Goal: Task Accomplishment & Management: Complete application form

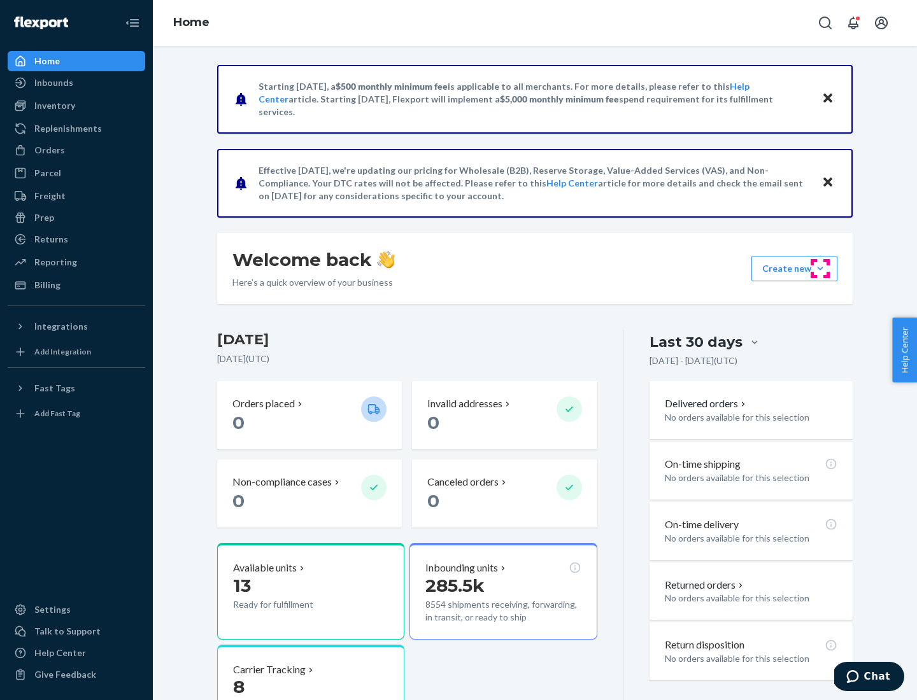
click at [820, 269] on button "Create new Create new inbound Create new order Create new product" at bounding box center [794, 268] width 86 height 25
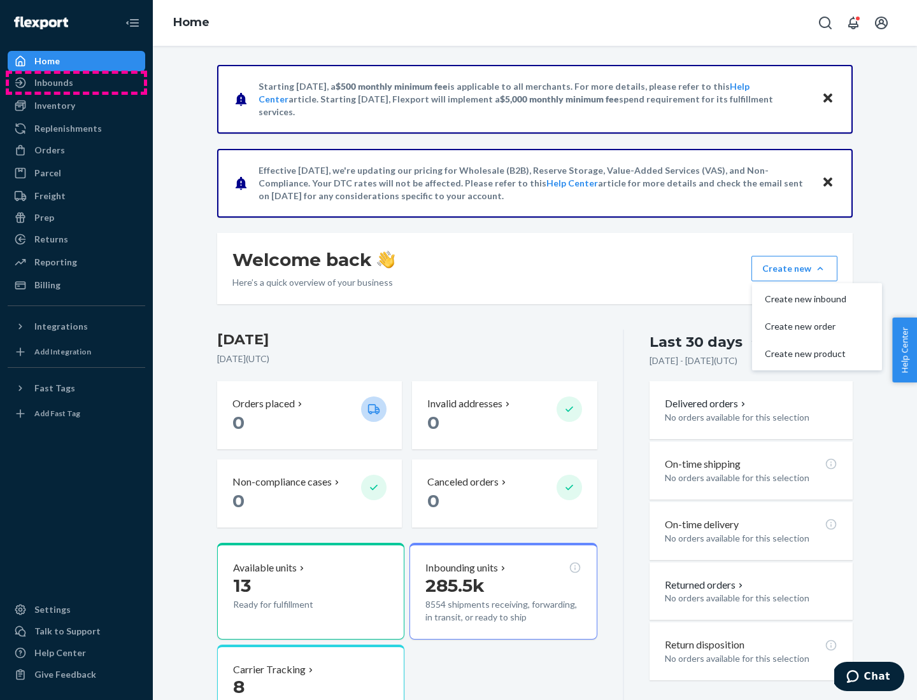
click at [76, 83] on div "Inbounds" at bounding box center [76, 83] width 135 height 18
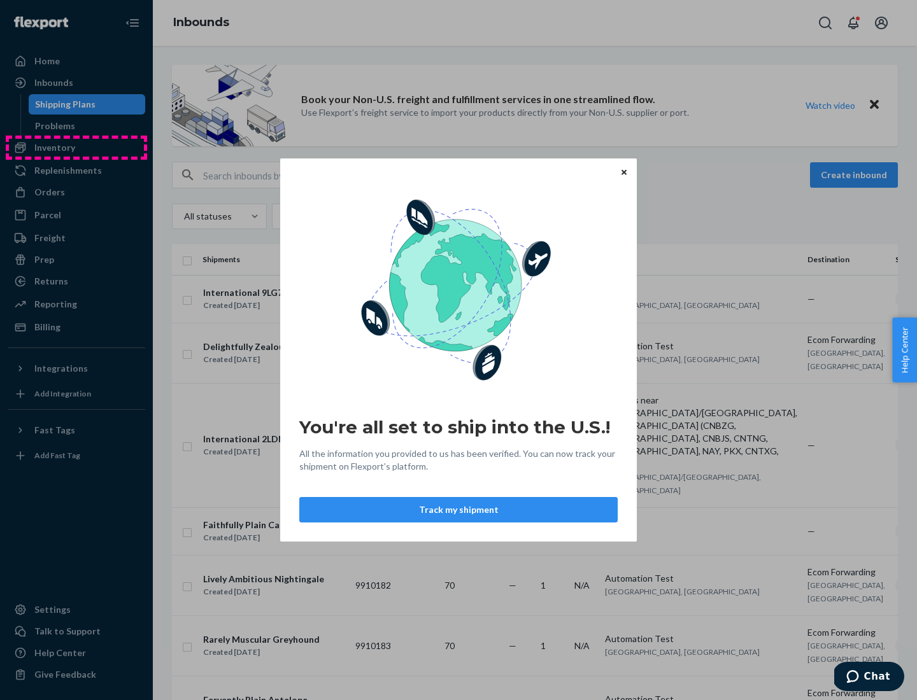
click at [76, 148] on div "You're all set to ship into the U.S.! All the information you provided to us ha…" at bounding box center [458, 350] width 917 height 700
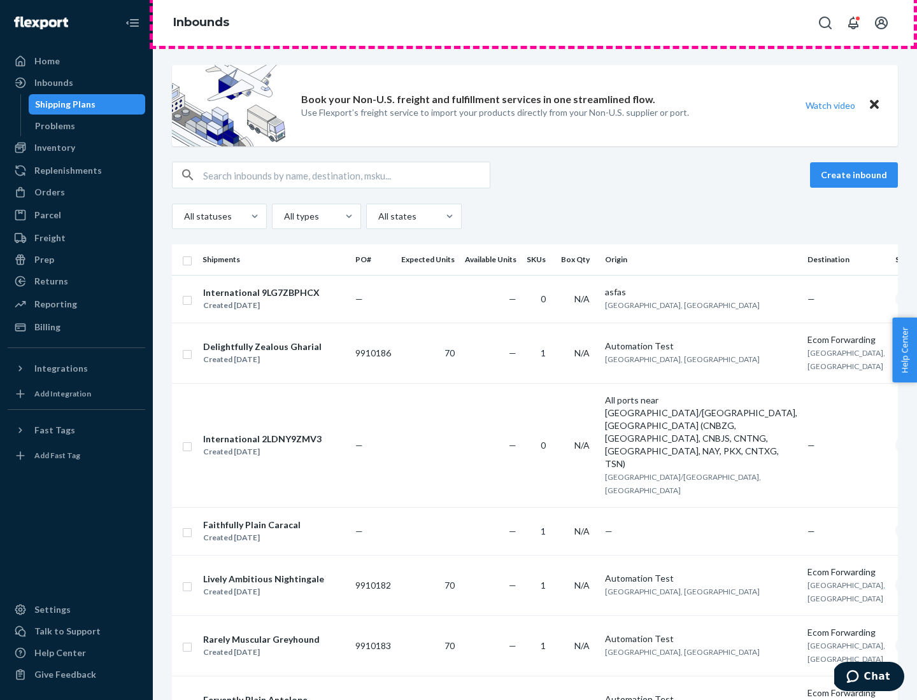
click at [535, 23] on div "Inbounds" at bounding box center [535, 23] width 764 height 46
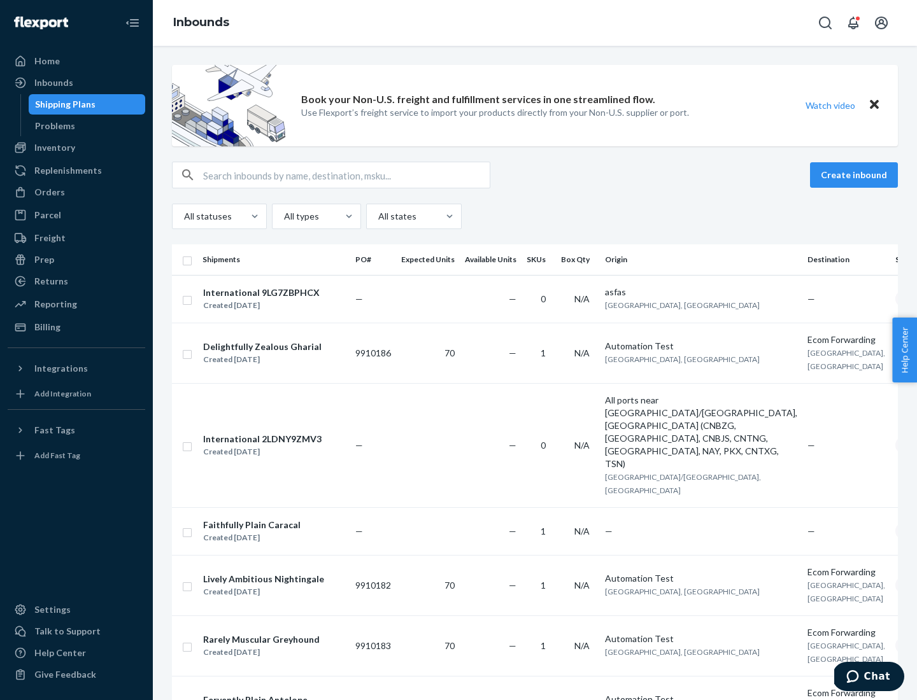
click at [535, 216] on div "All statuses All types All states" at bounding box center [535, 216] width 726 height 25
click at [63, 104] on div "Shipping Plans" at bounding box center [65, 104] width 60 height 13
click at [856, 175] on button "Create inbound" at bounding box center [854, 174] width 88 height 25
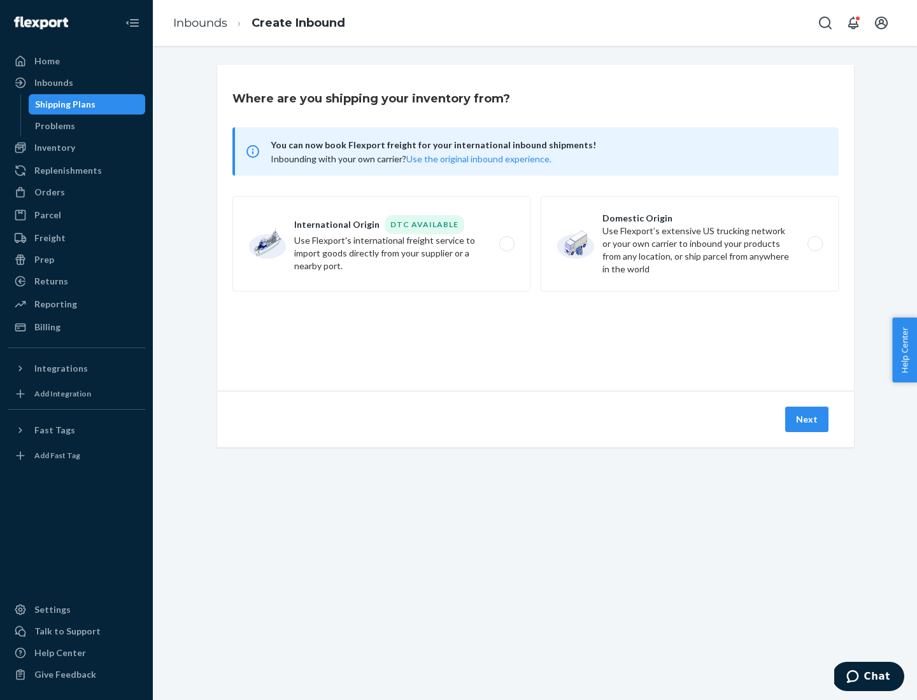
click at [381, 244] on label "International Origin DTC Available Use Flexport's international freight service…" at bounding box center [381, 243] width 298 height 95
click at [506, 244] on input "International Origin DTC Available Use Flexport's international freight service…" at bounding box center [510, 244] width 8 height 8
radio input "true"
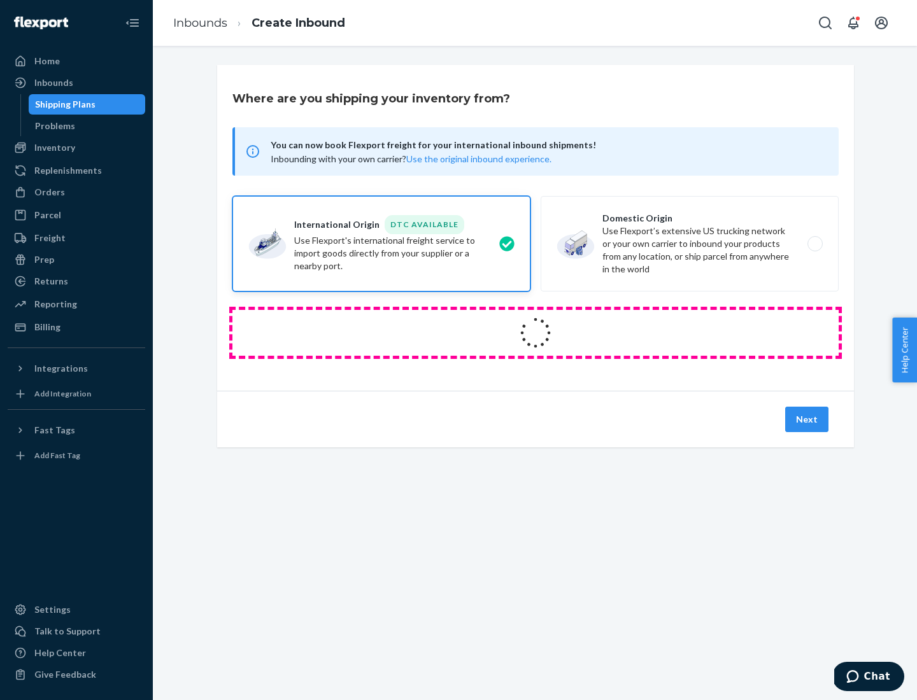
click at [535, 333] on icon at bounding box center [535, 333] width 48 height 48
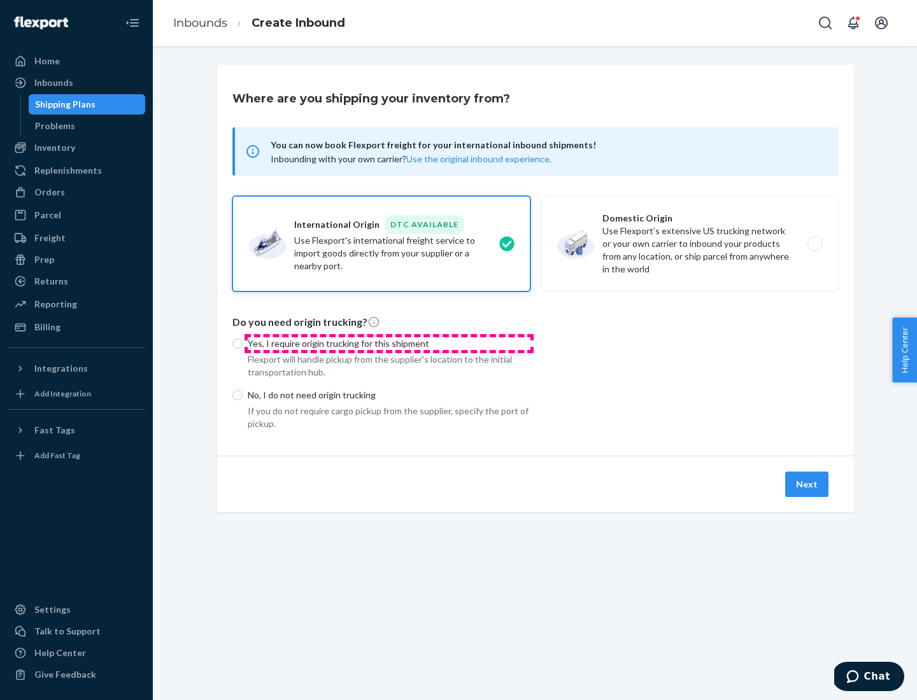
click at [389, 343] on p "Yes, I require origin trucking for this shipment" at bounding box center [389, 343] width 283 height 13
click at [243, 343] on input "Yes, I require origin trucking for this shipment" at bounding box center [237, 344] width 10 height 10
radio input "true"
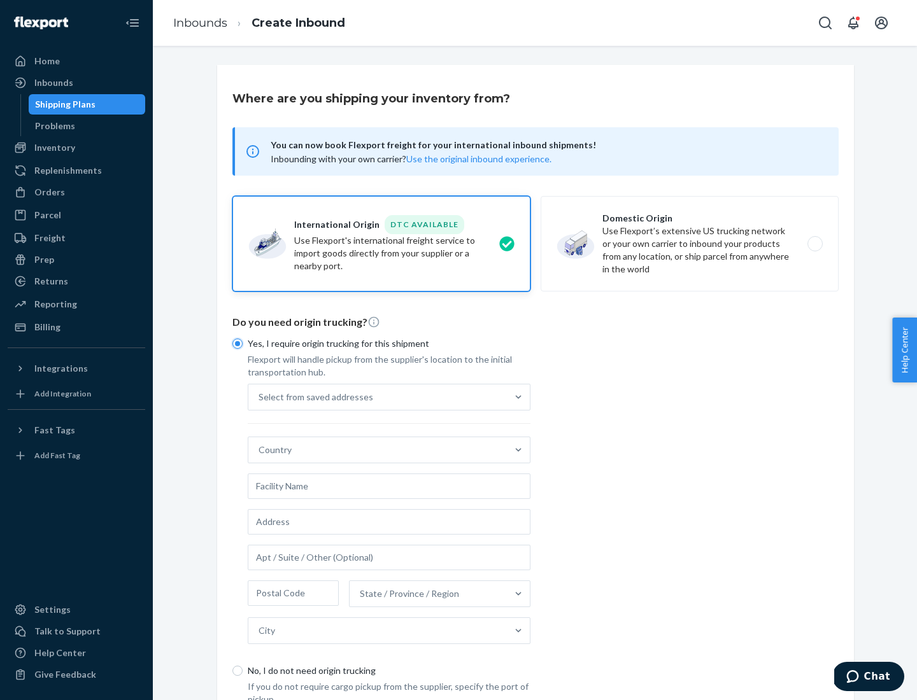
scroll to position [24, 0]
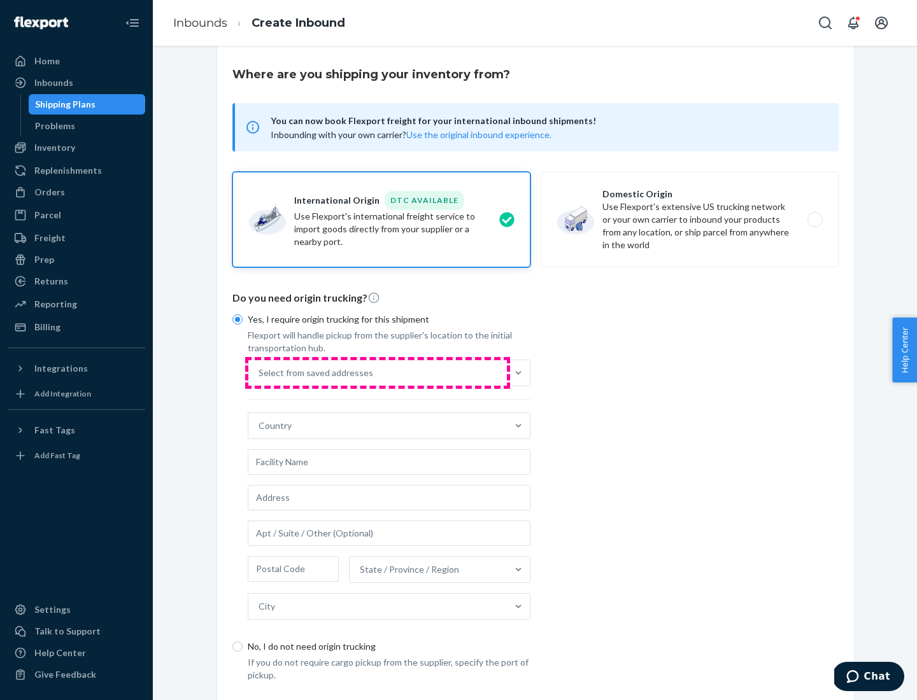
click at [378, 372] on div "Select from saved addresses" at bounding box center [377, 372] width 258 height 25
click at [260, 372] on input "Select from saved addresses" at bounding box center [258, 373] width 1 height 13
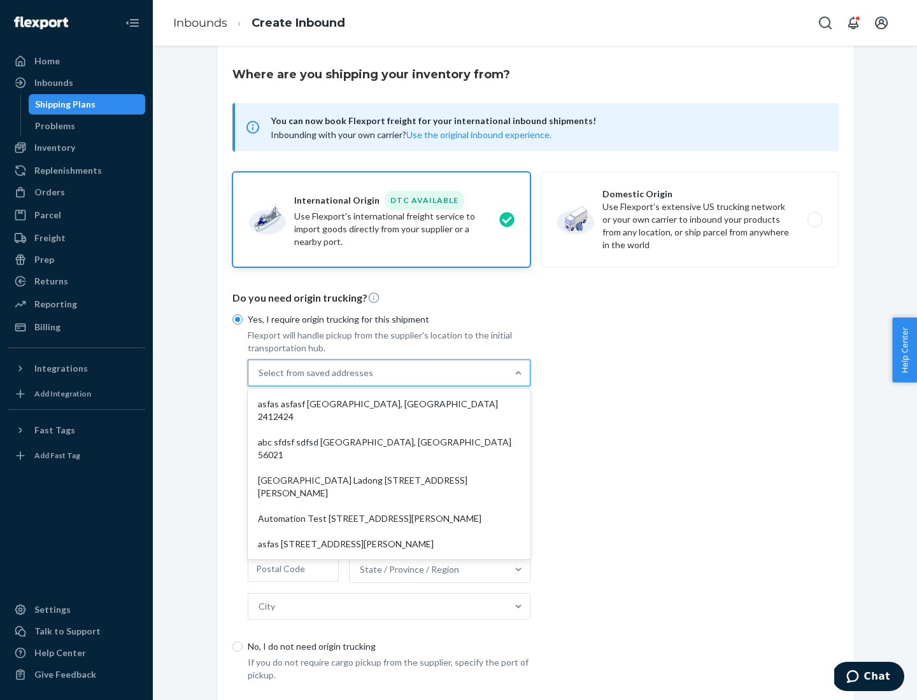
scroll to position [55, 0]
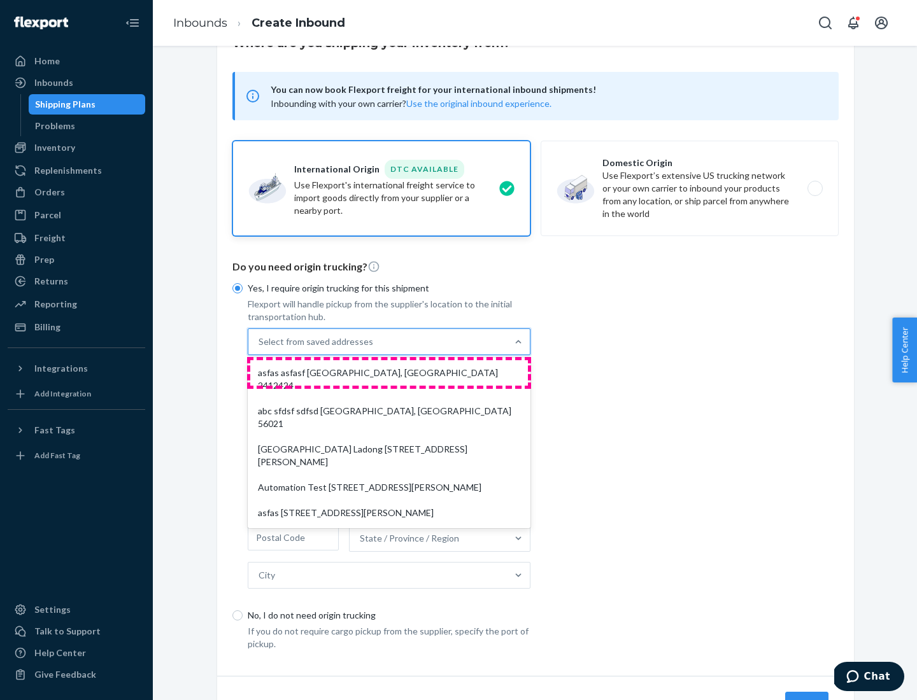
click at [389, 372] on div "asfas asfasf [GEOGRAPHIC_DATA], [GEOGRAPHIC_DATA] 2412424" at bounding box center [389, 379] width 278 height 38
click at [260, 348] on input "option asfas asfasf [GEOGRAPHIC_DATA], [GEOGRAPHIC_DATA] 2412424 focused, 1 of …" at bounding box center [258, 341] width 1 height 13
type input "asfas"
type input "asfasf"
type input "2412424"
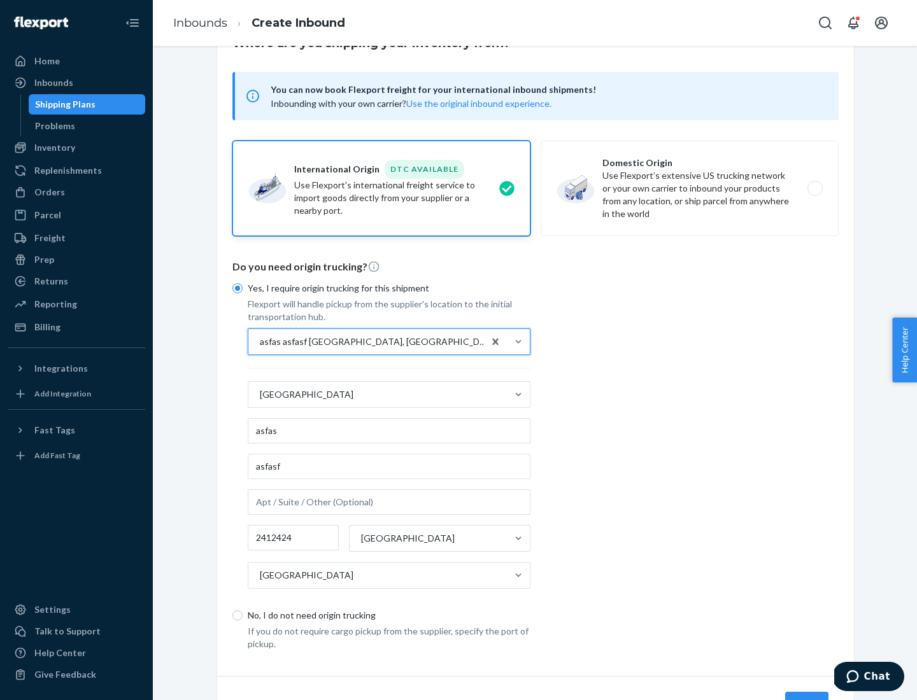
scroll to position [118, 0]
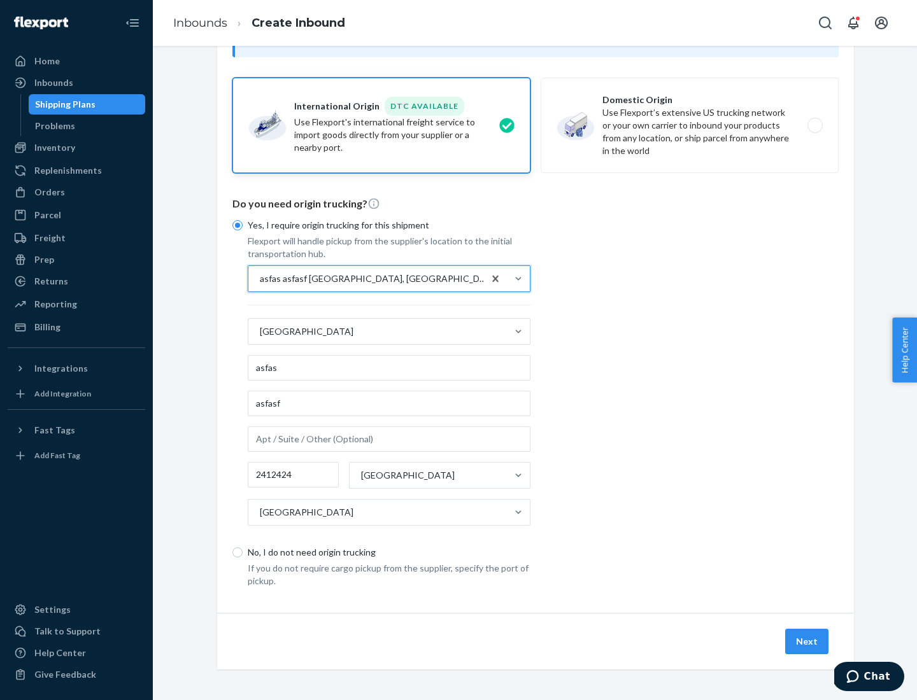
click at [807, 641] on button "Next" at bounding box center [806, 641] width 43 height 25
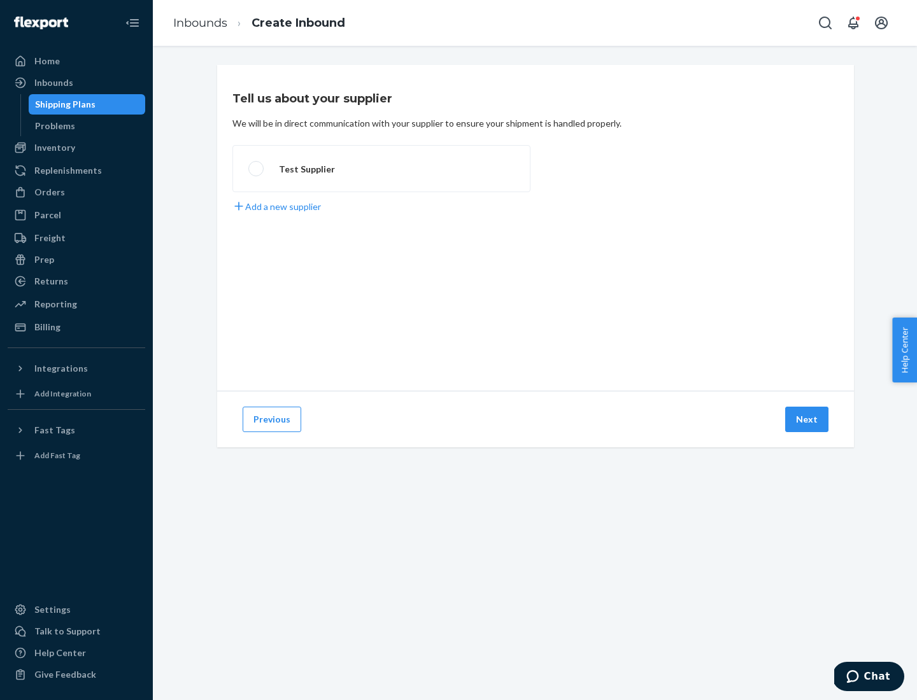
click at [381, 169] on label "Test Supplier" at bounding box center [381, 168] width 298 height 47
click at [257, 169] on input "Test Supplier" at bounding box center [252, 169] width 8 height 8
radio input "true"
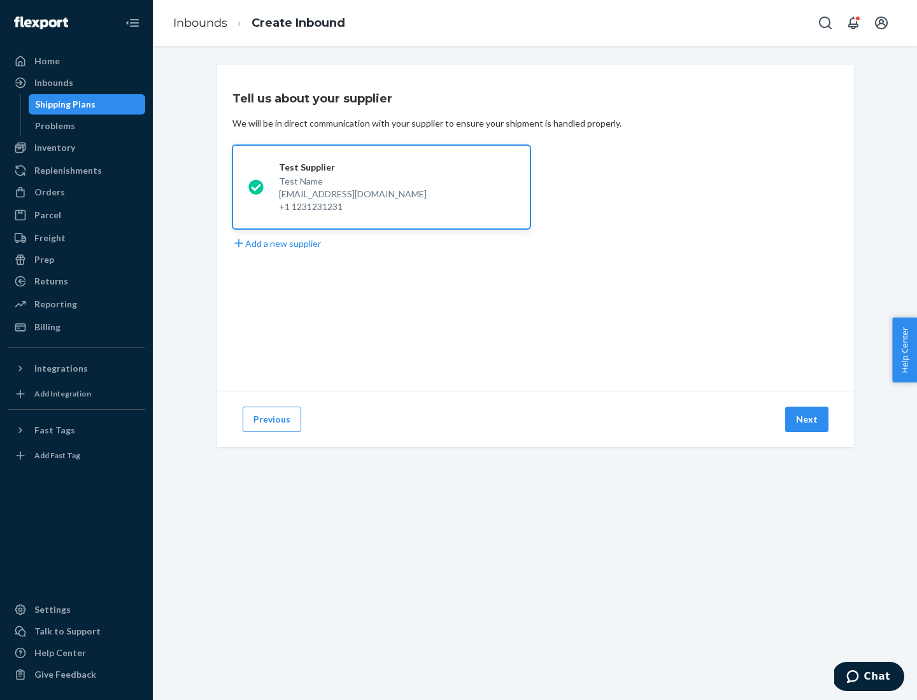
click at [807, 420] on button "Next" at bounding box center [806, 419] width 43 height 25
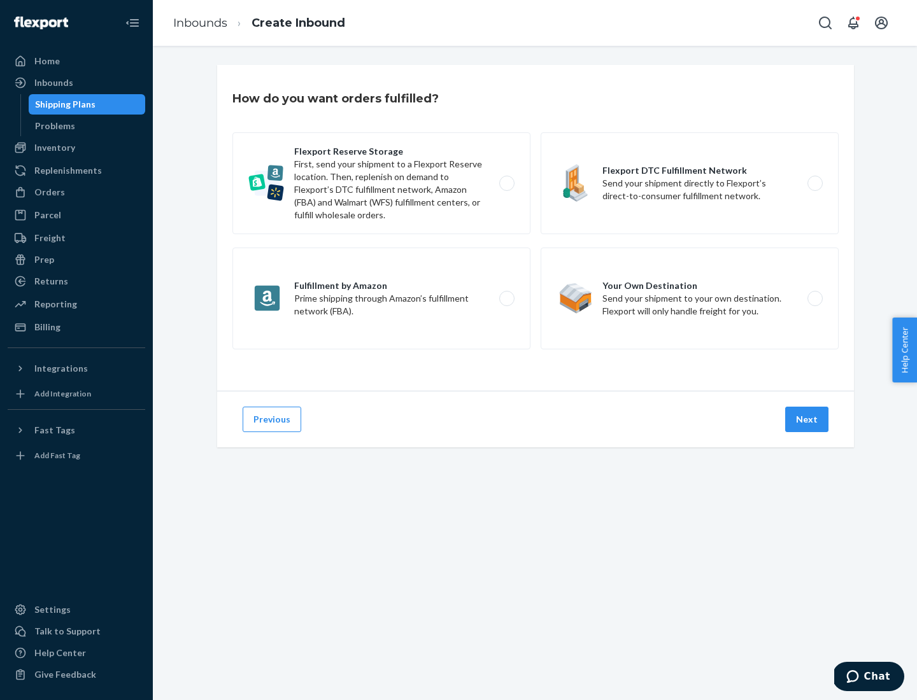
click at [381, 299] on label "Fulfillment by Amazon Prime shipping through Amazon’s fulfillment network (FBA)." at bounding box center [381, 299] width 298 height 102
click at [506, 299] on input "Fulfillment by Amazon Prime shipping through Amazon’s fulfillment network (FBA)." at bounding box center [510, 299] width 8 height 8
radio input "true"
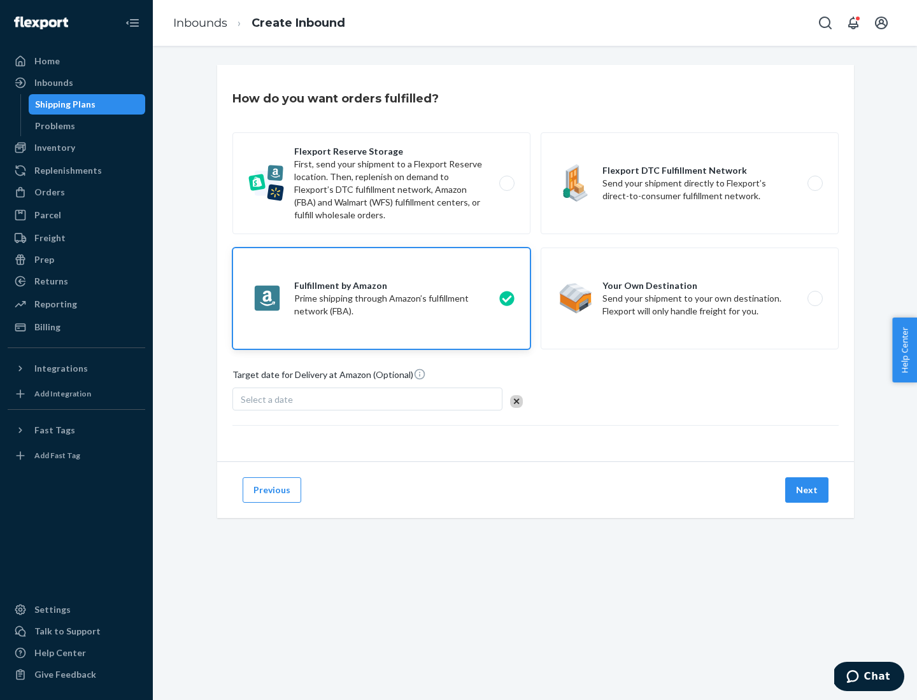
click at [807, 490] on button "Next" at bounding box center [806, 489] width 43 height 25
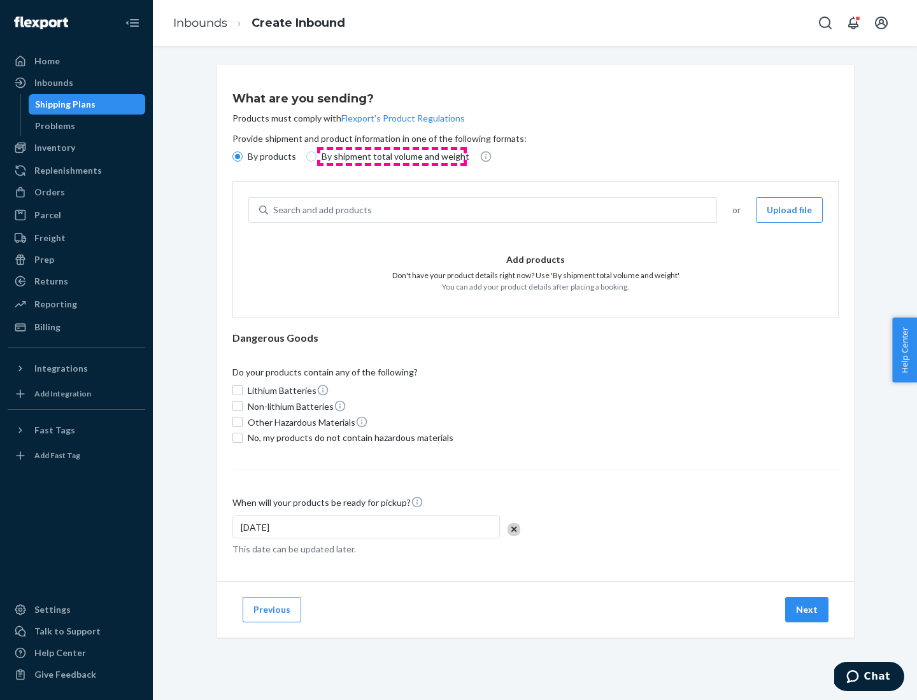
click at [392, 157] on p "By shipment total volume and weight" at bounding box center [395, 156] width 148 height 13
click at [316, 157] on input "By shipment total volume and weight" at bounding box center [311, 157] width 10 height 10
radio input "true"
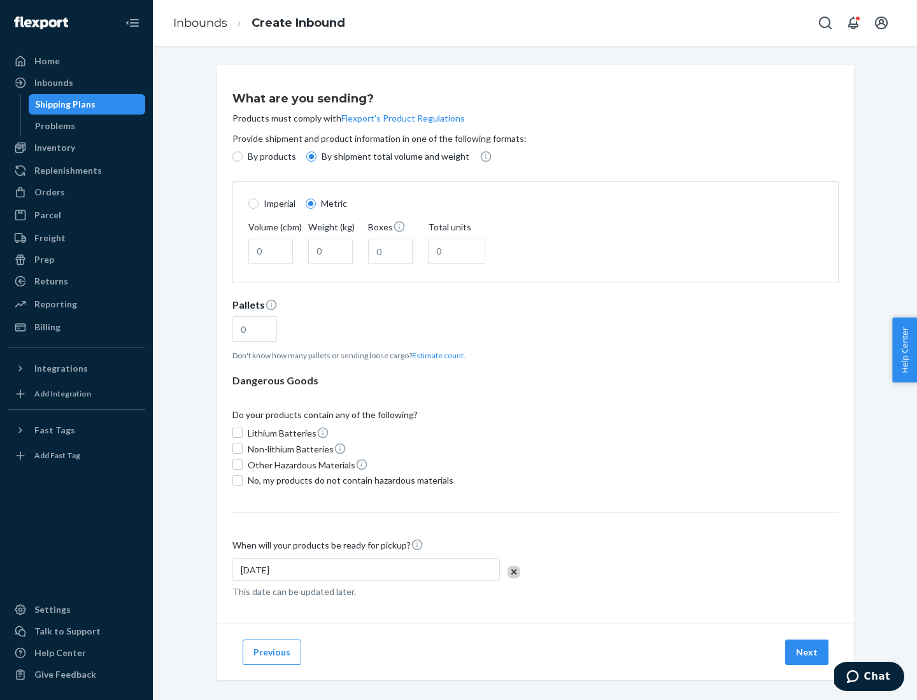
click at [271, 157] on p "By products" at bounding box center [272, 156] width 48 height 13
click at [243, 157] on input "By products" at bounding box center [237, 157] width 10 height 10
radio input "true"
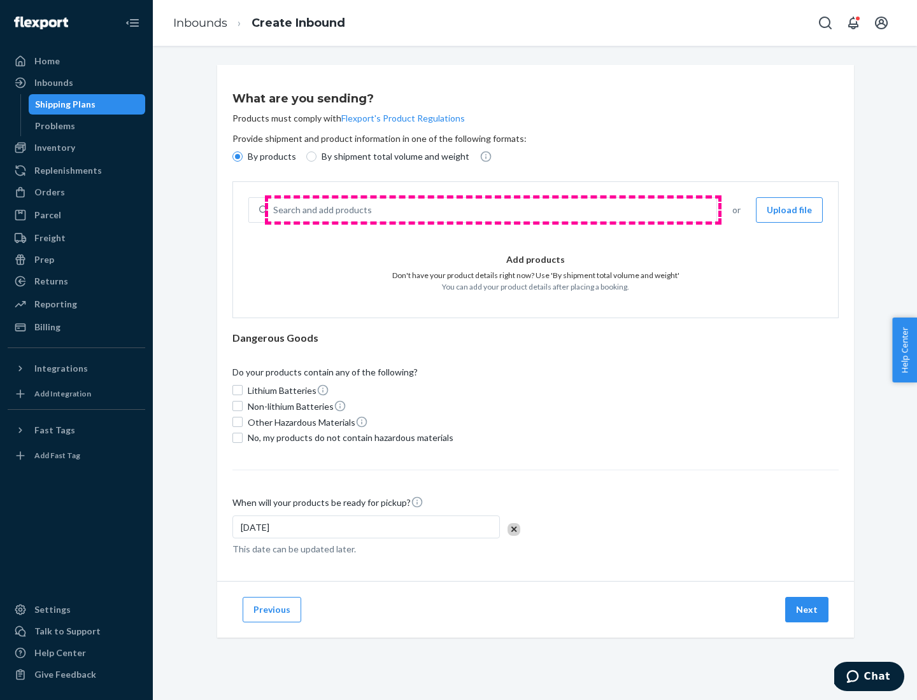
click at [493, 210] on div "Search and add products" at bounding box center [492, 210] width 448 height 23
click at [274, 210] on input "Search and add products" at bounding box center [273, 210] width 1 height 13
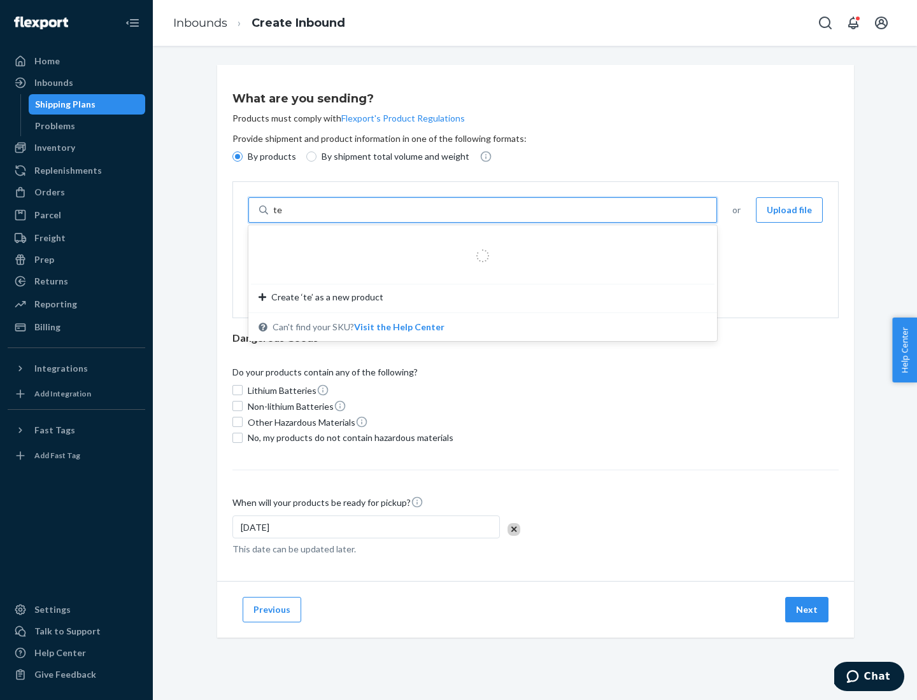
type input "test"
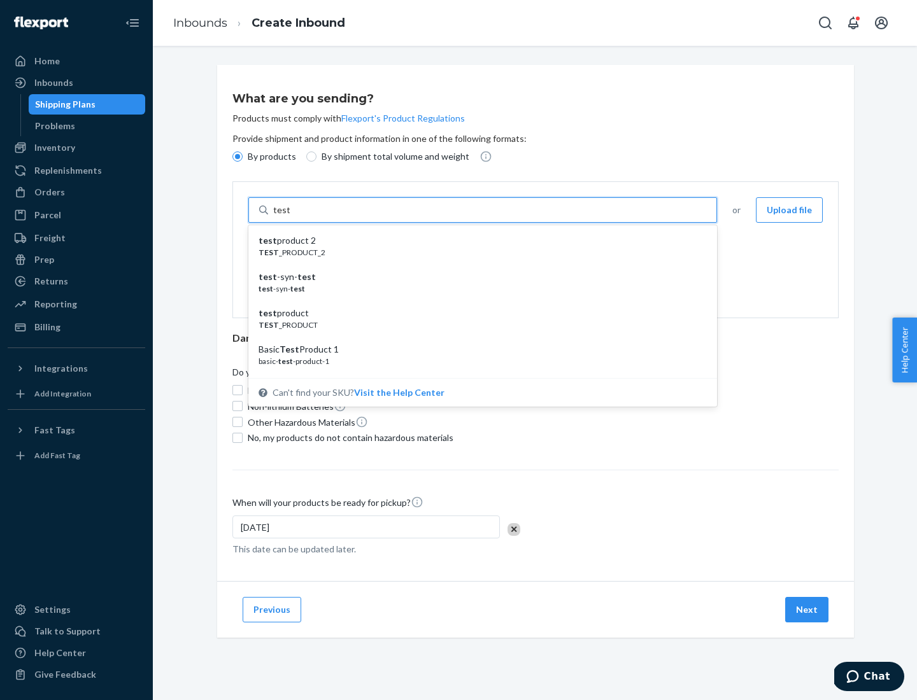
click at [478, 241] on div "test product 2" at bounding box center [477, 240] width 438 height 13
click at [290, 216] on input "test" at bounding box center [281, 210] width 17 height 13
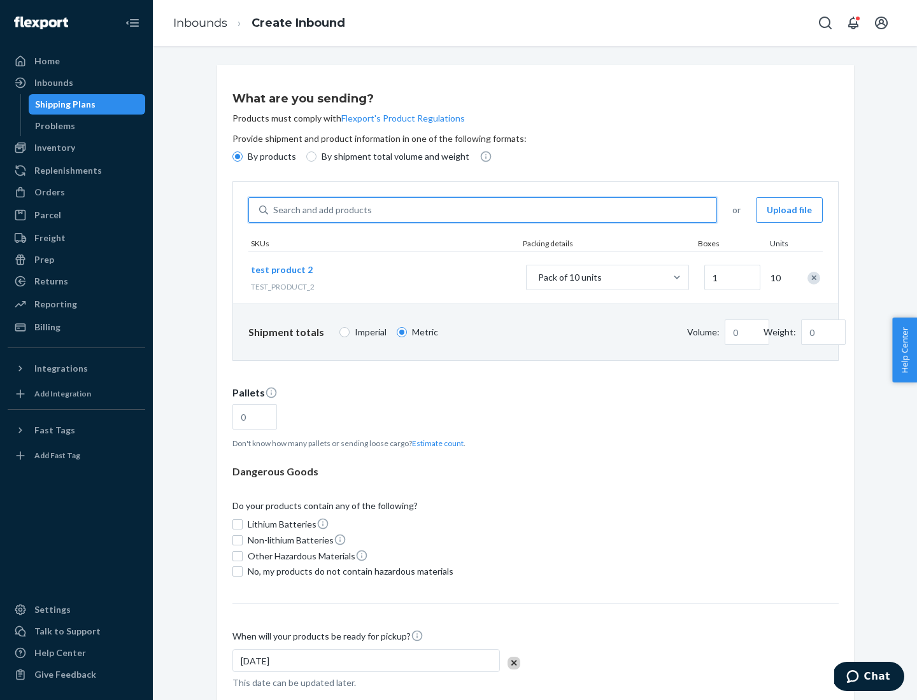
type input "0.02"
type input "22.23"
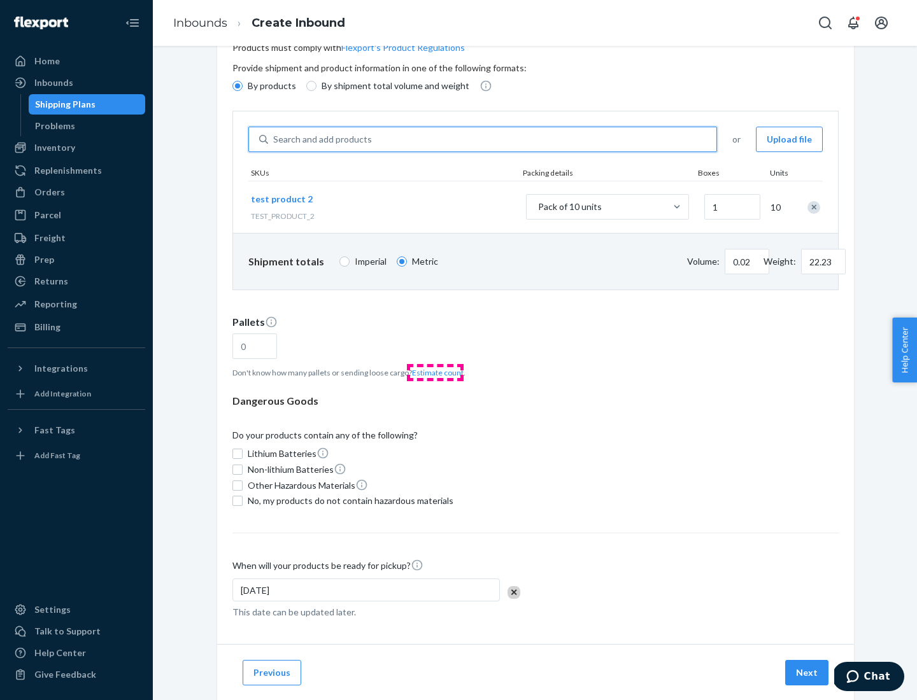
click at [435, 372] on button "Estimate count" at bounding box center [438, 372] width 52 height 11
type input "1"
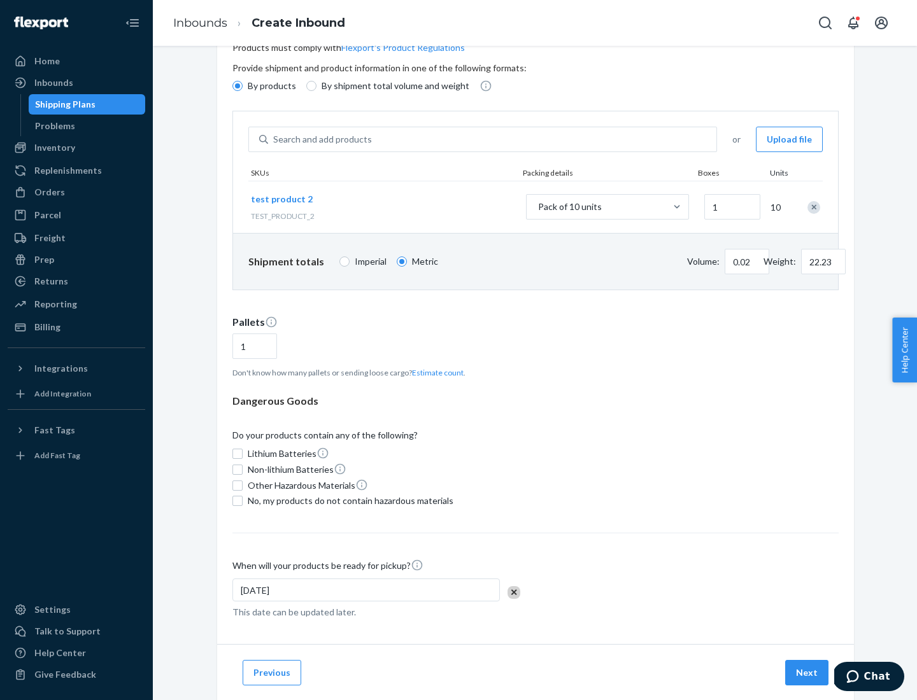
scroll to position [102, 0]
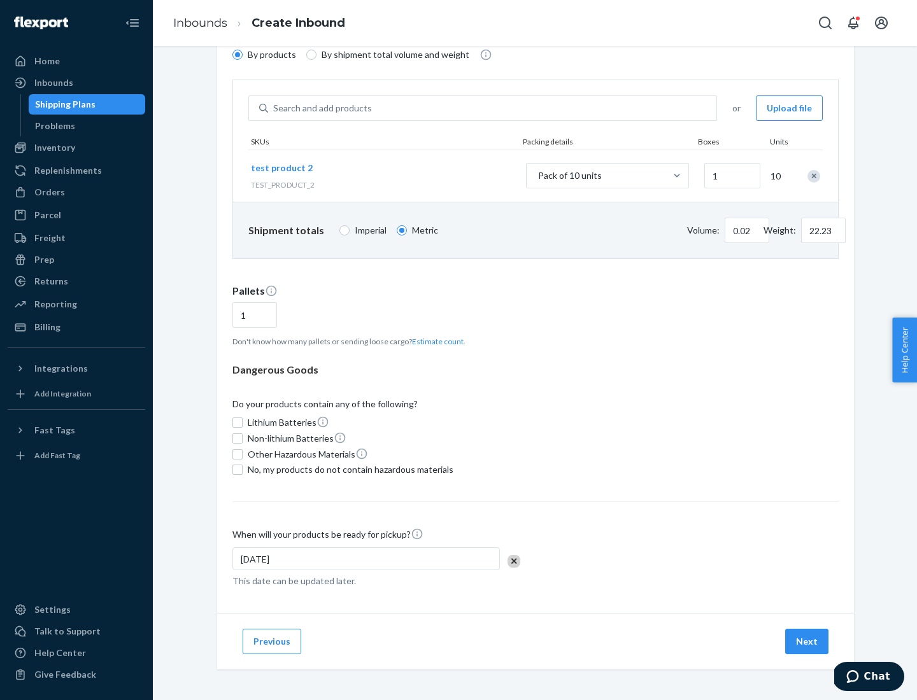
click at [348, 470] on span "No, my products do not contain hazardous materials" at bounding box center [351, 469] width 206 height 13
click at [243, 470] on input "No, my products do not contain hazardous materials" at bounding box center [237, 470] width 10 height 10
checkbox input "true"
click at [807, 642] on button "Next" at bounding box center [806, 641] width 43 height 25
